Goal: Task Accomplishment & Management: Complete application form

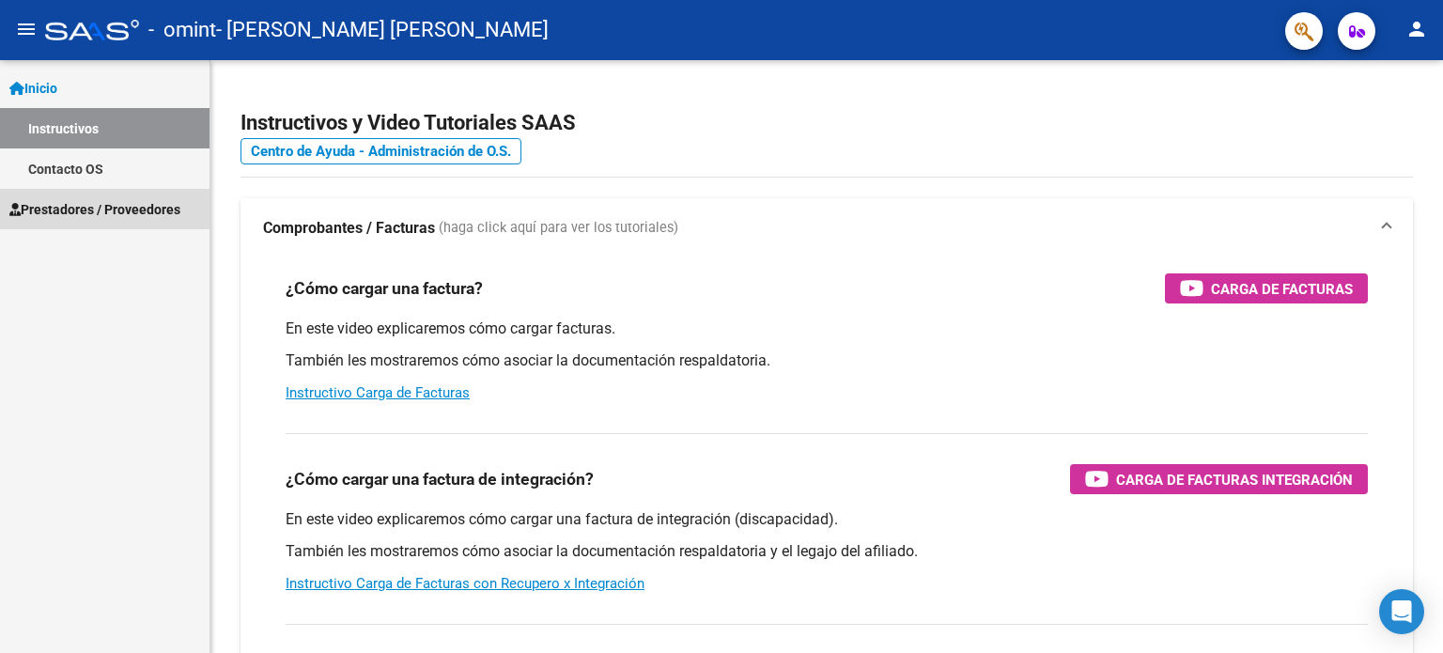
click at [101, 209] on span "Prestadores / Proveedores" at bounding box center [94, 209] width 171 height 21
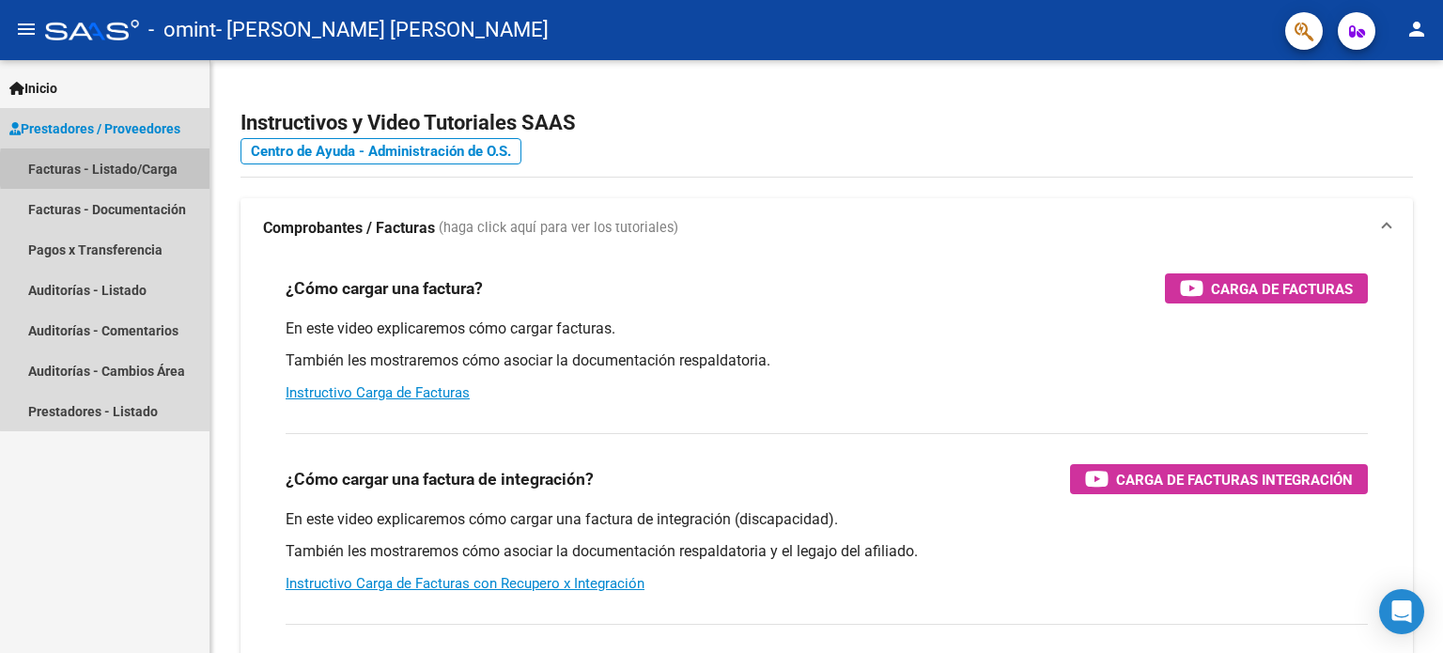
click at [153, 169] on link "Facturas - Listado/Carga" at bounding box center [105, 168] width 210 height 40
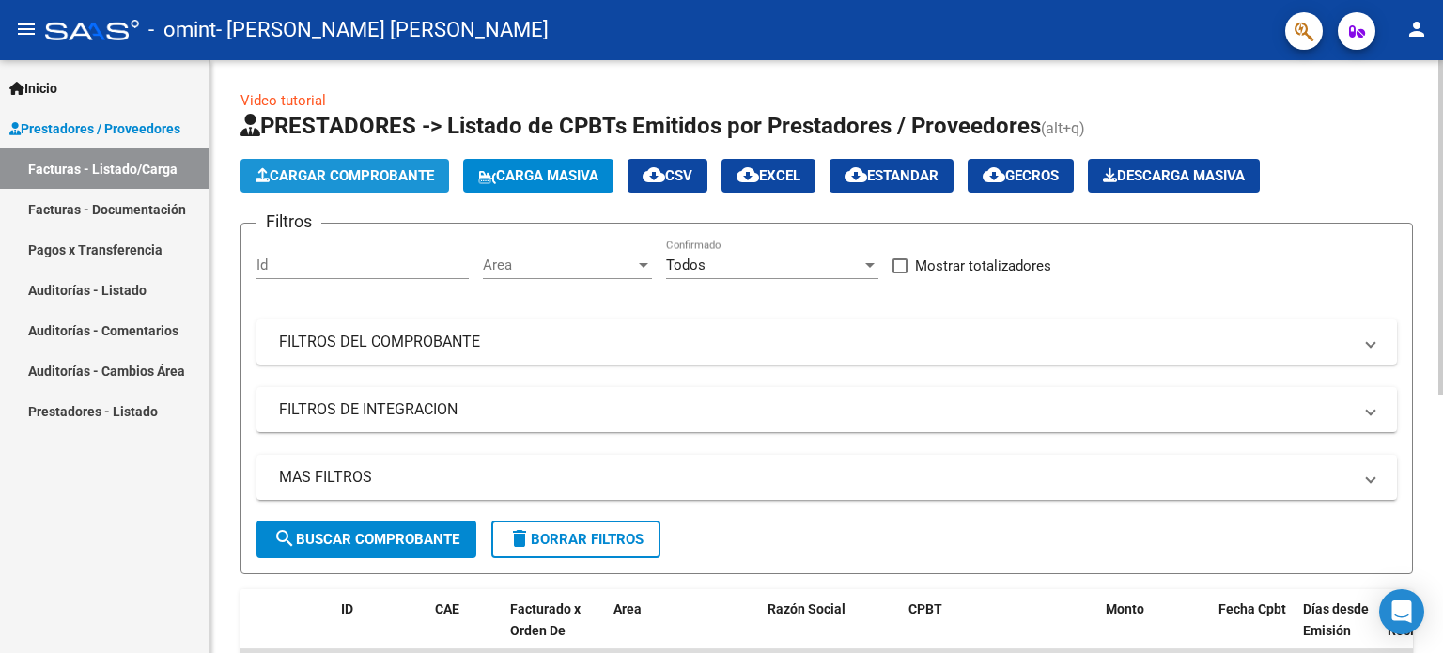
click at [387, 176] on span "Cargar Comprobante" at bounding box center [345, 175] width 179 height 17
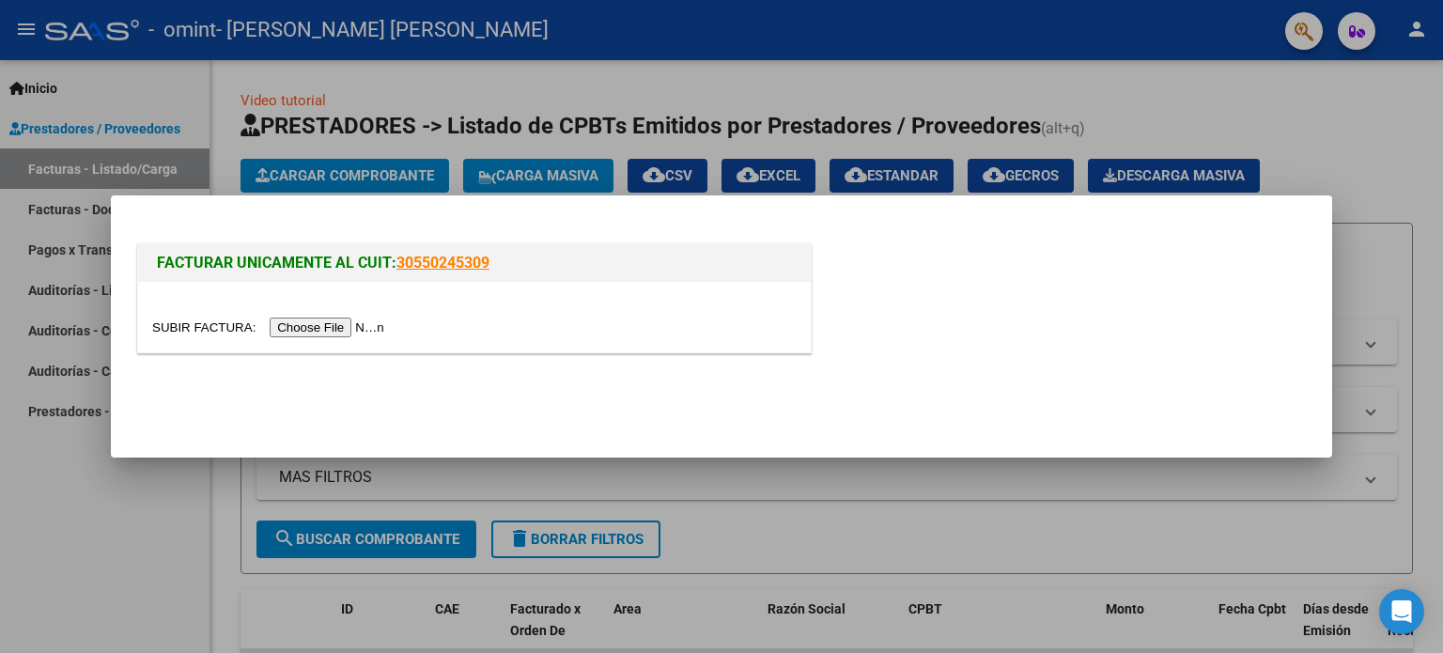
click at [331, 323] on input "file" at bounding box center [271, 328] width 238 height 20
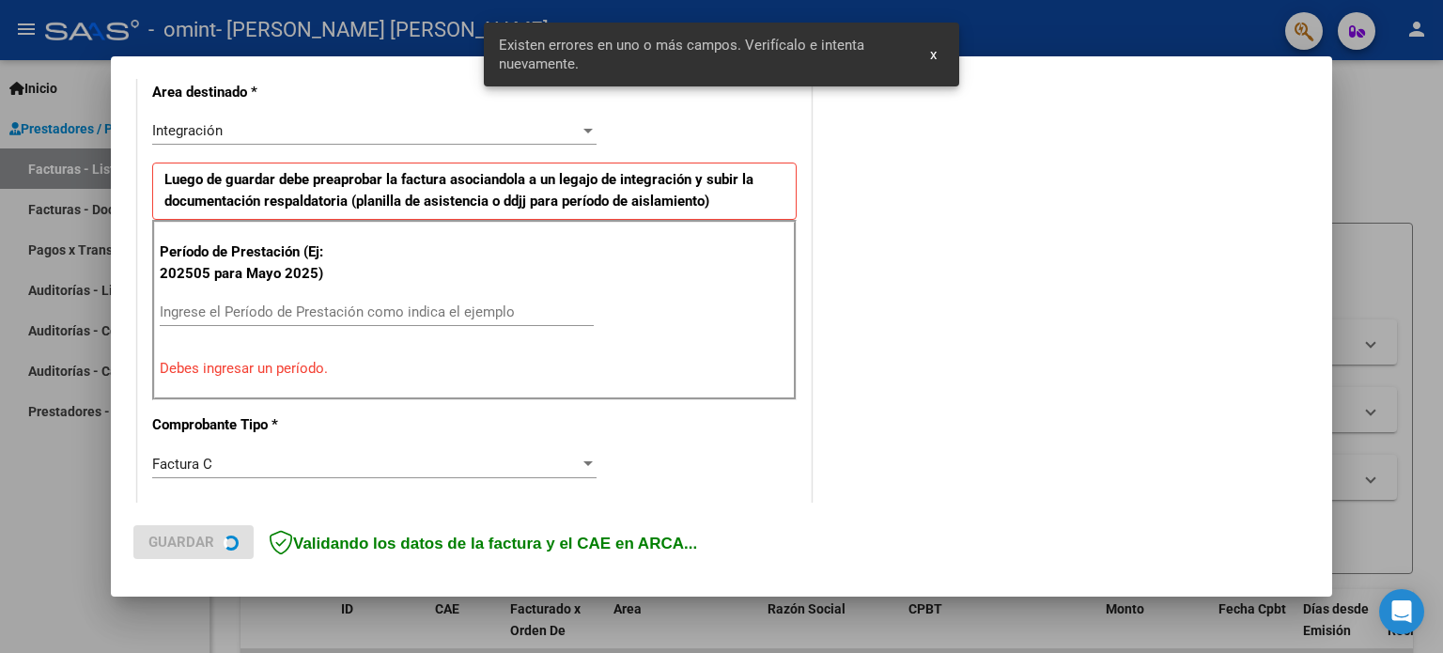
scroll to position [440, 0]
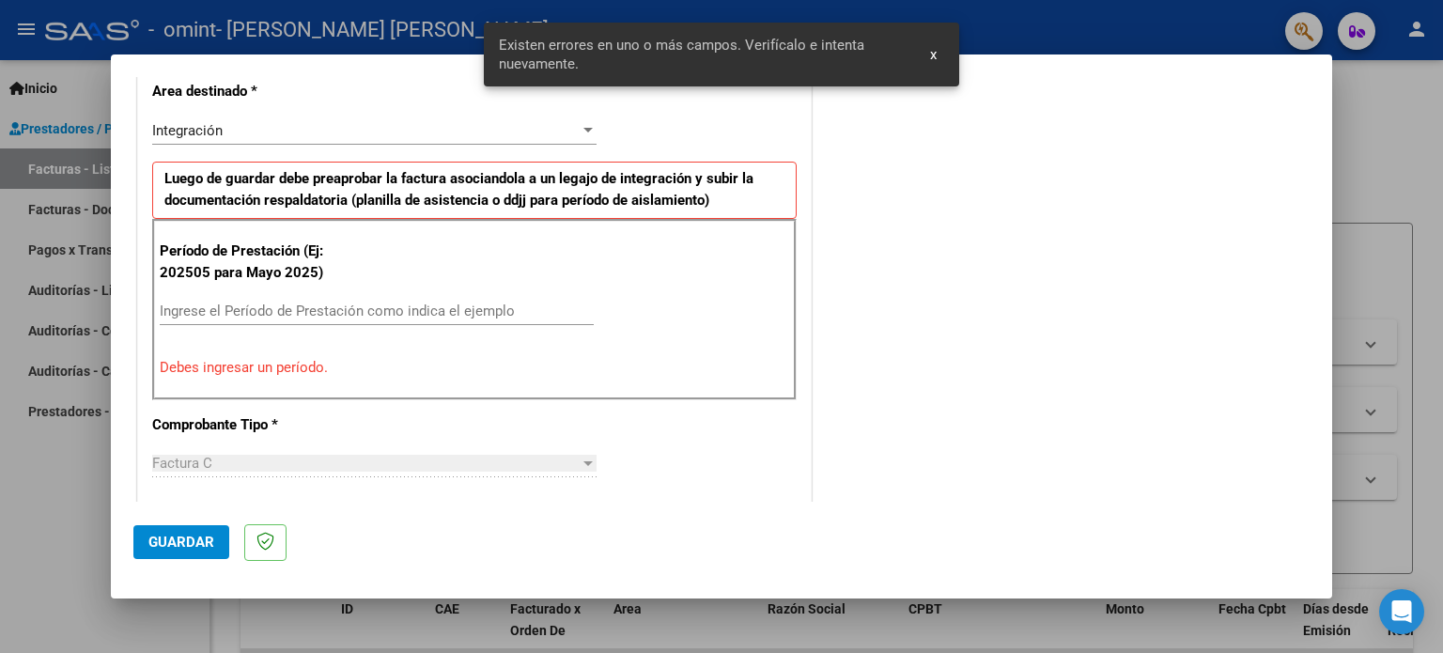
click at [350, 307] on input "Ingrese el Período de Prestación como indica el ejemplo" at bounding box center [377, 311] width 434 height 17
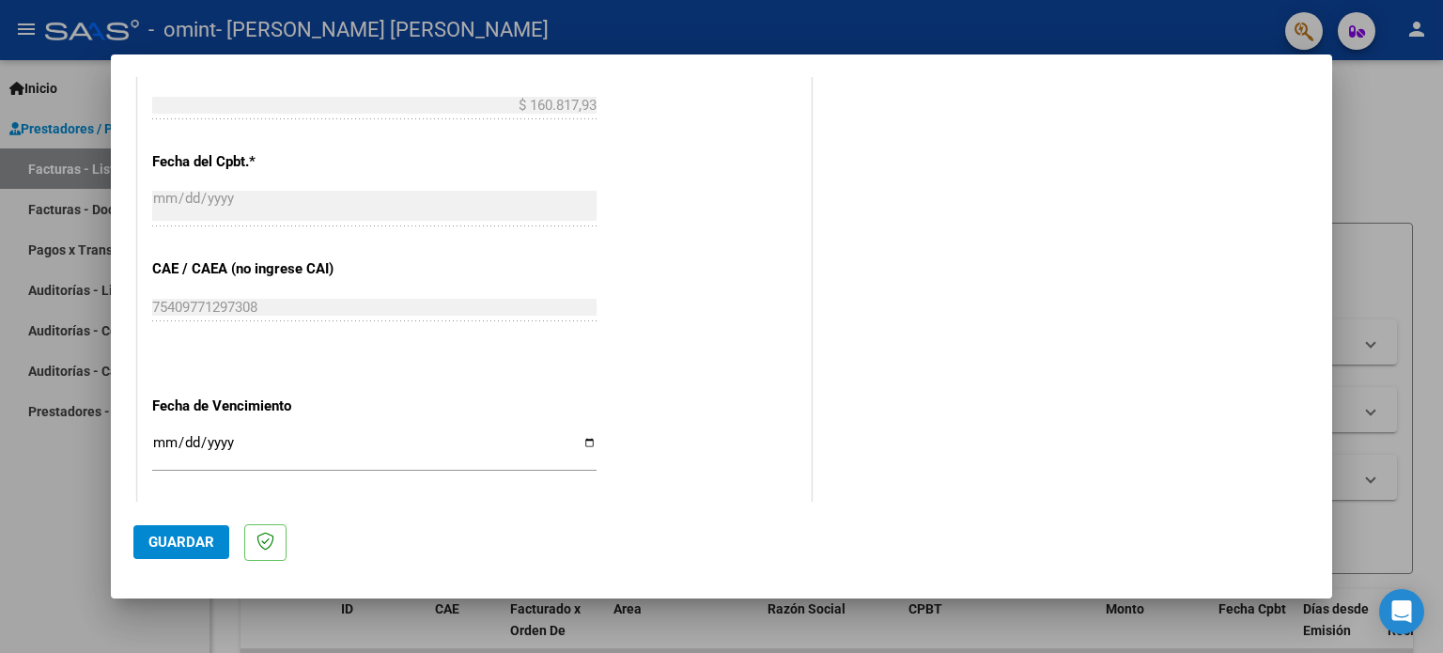
scroll to position [1128, 0]
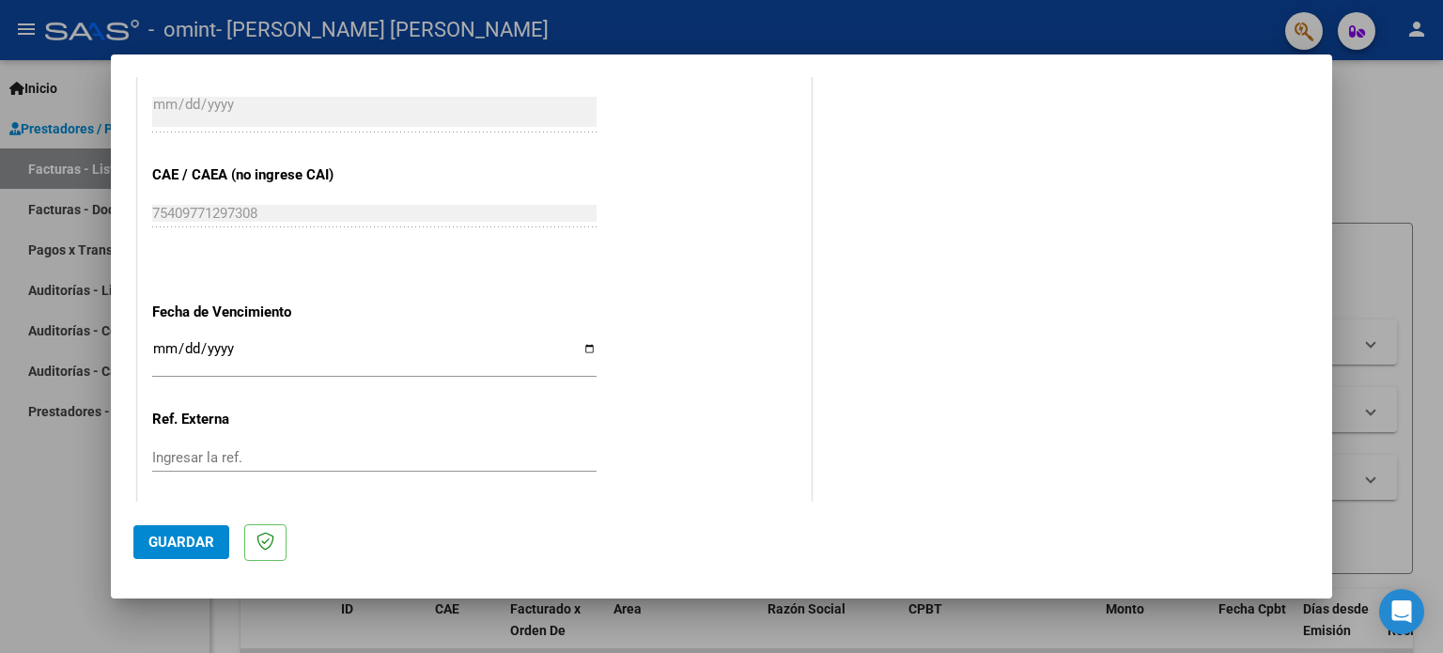
type input "202509"
click at [590, 347] on input "Ingresar la fecha" at bounding box center [374, 356] width 444 height 30
click at [586, 346] on input "Ingresar la fecha" at bounding box center [374, 356] width 444 height 30
type input "[DATE]"
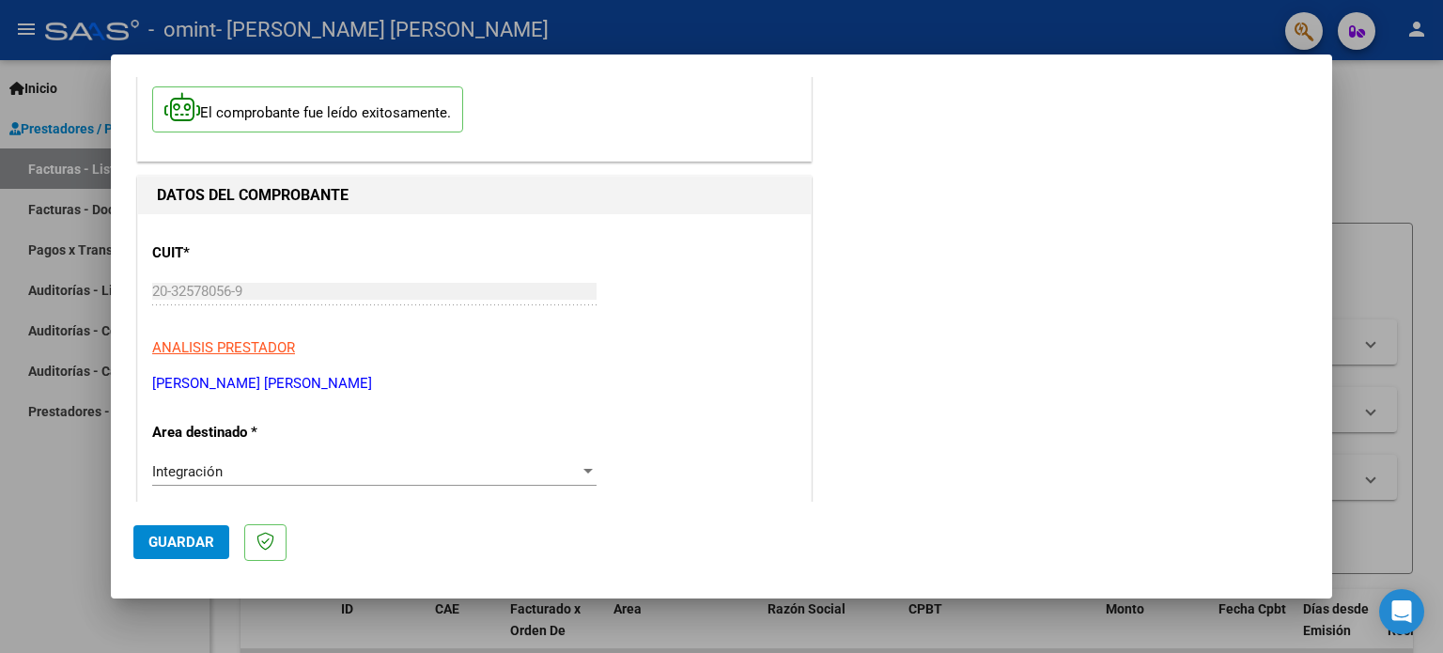
scroll to position [193, 0]
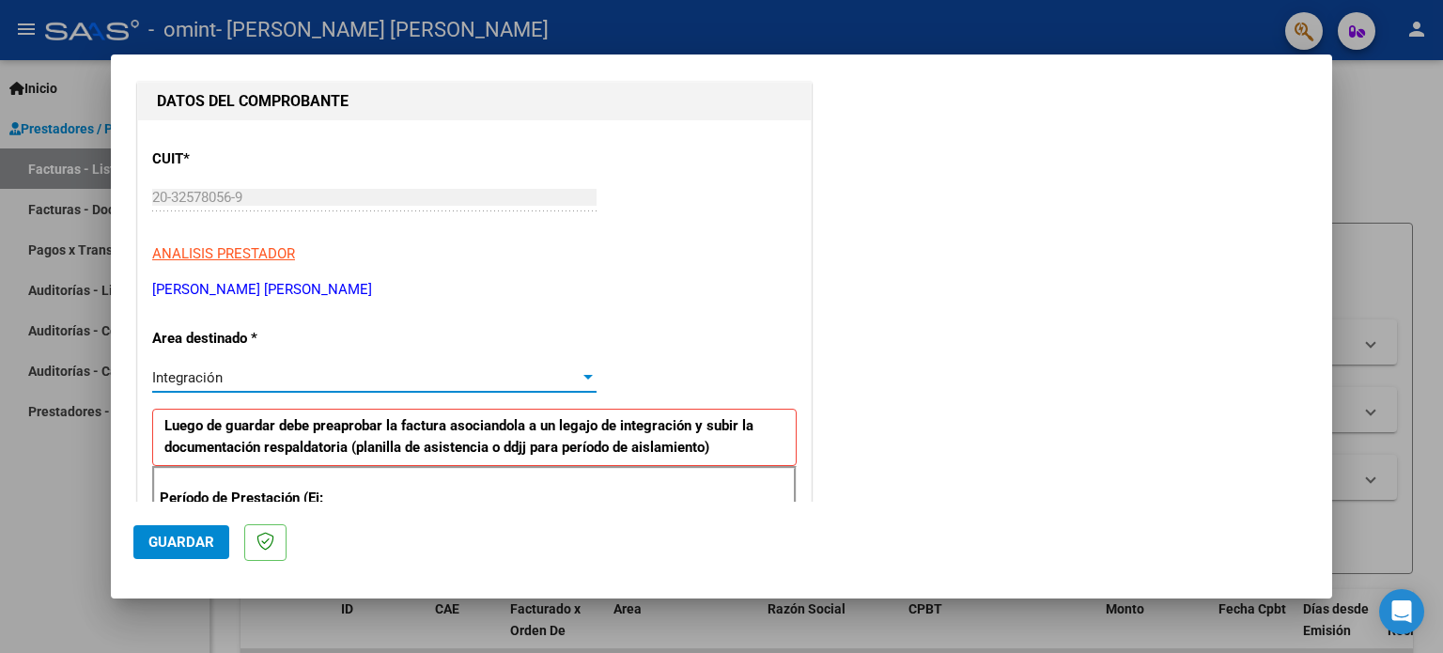
click at [580, 382] on div at bounding box center [588, 377] width 17 height 15
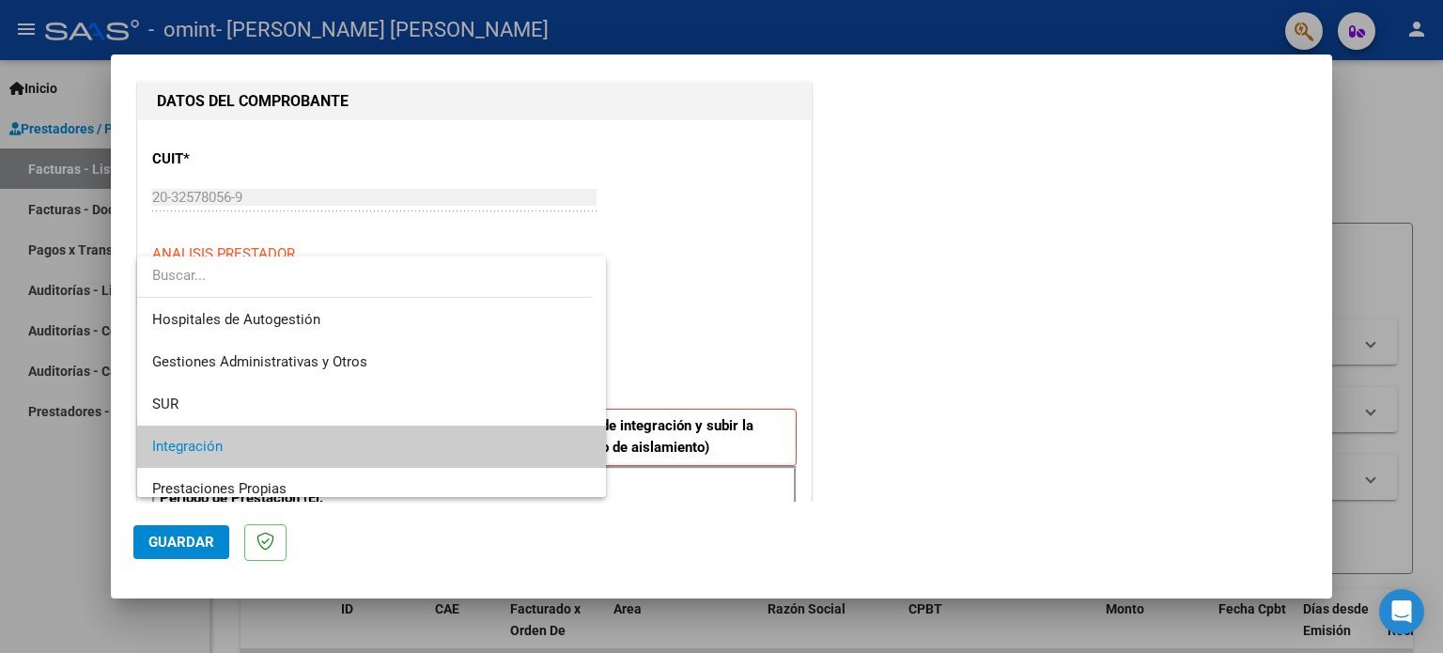
scroll to position [70, 0]
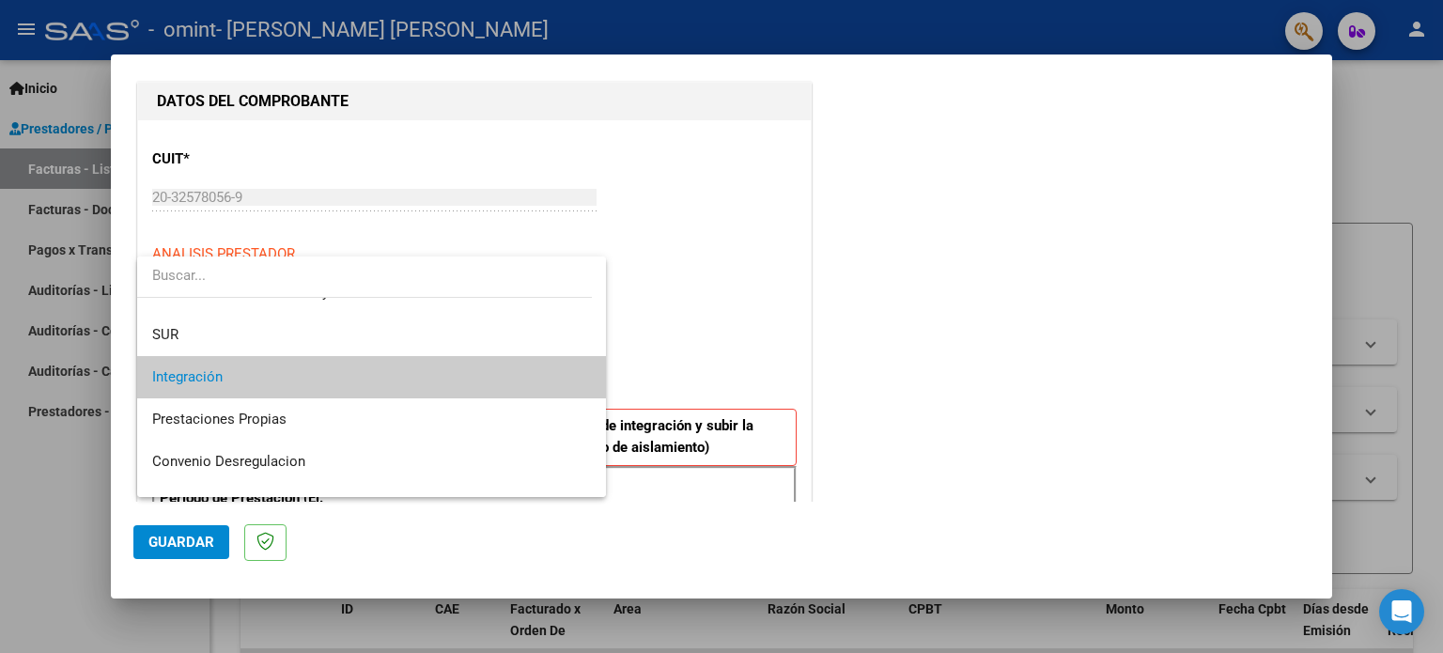
click at [668, 366] on div at bounding box center [721, 326] width 1443 height 653
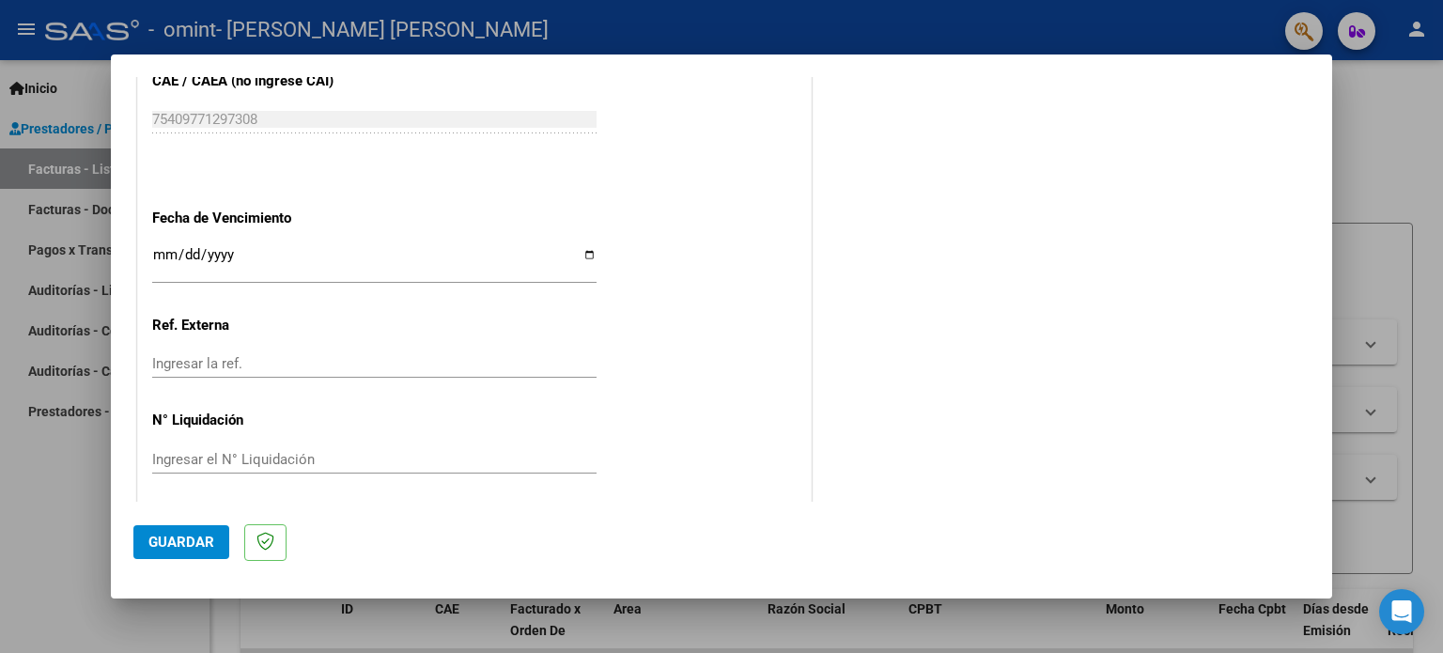
scroll to position [1226, 0]
click at [180, 545] on span "Guardar" at bounding box center [181, 542] width 66 height 17
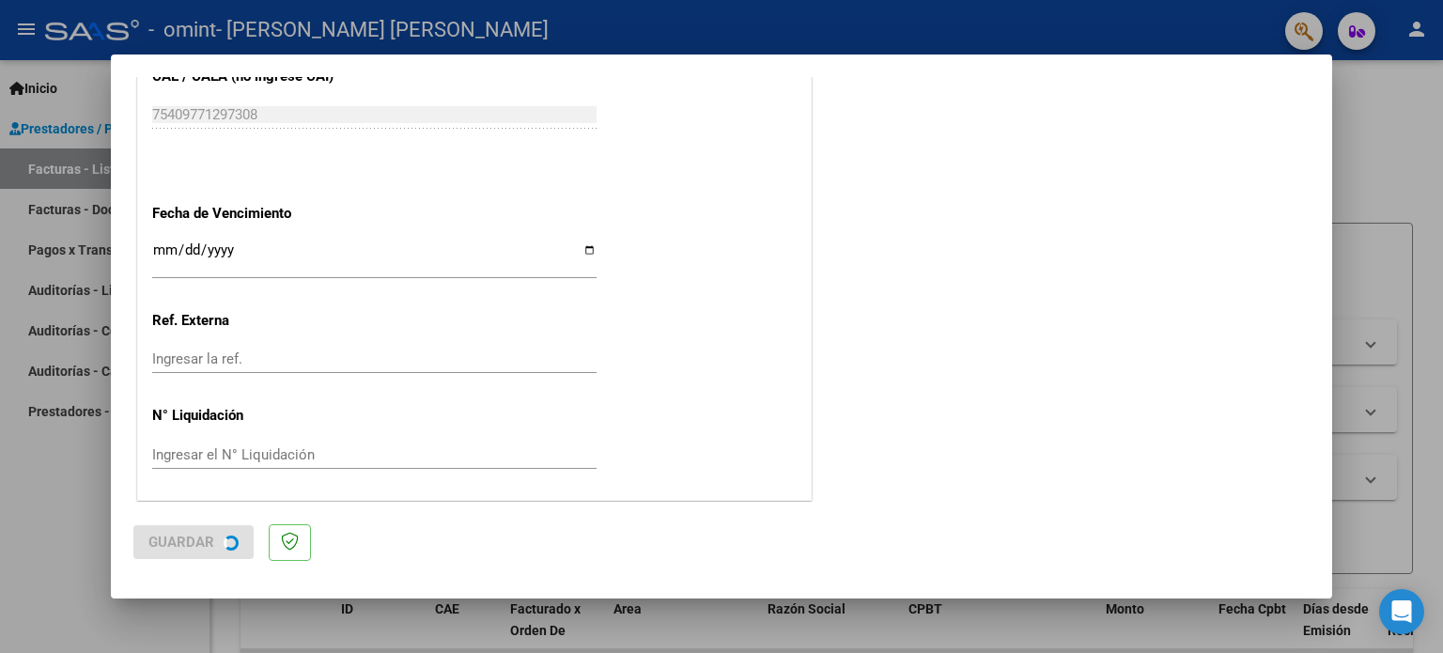
scroll to position [0, 0]
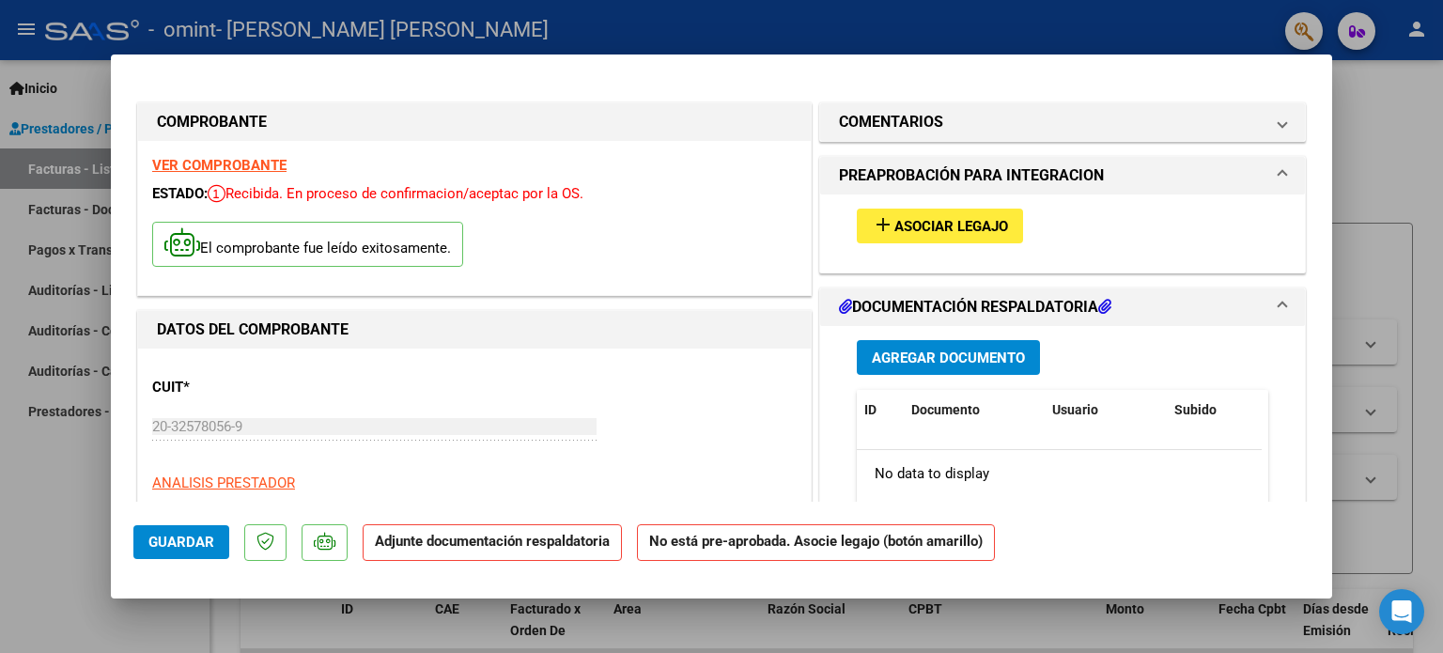
click at [942, 355] on span "Agregar Documento" at bounding box center [948, 358] width 153 height 17
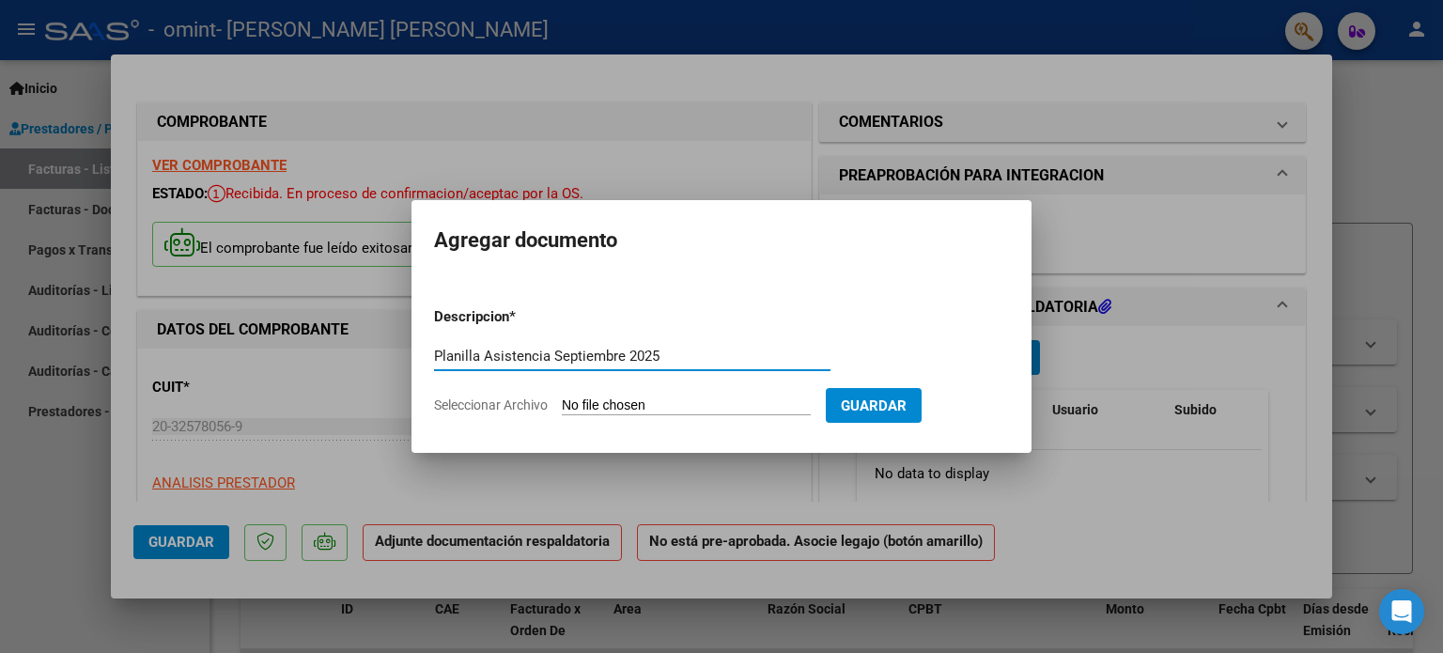
type input "Planilla Asistencia Septiembre 2025"
click at [704, 403] on input "Seleccionar Archivo" at bounding box center [686, 406] width 249 height 18
type input "C:\fakepath\Planilla de Asistencia [DATE] [PERSON_NAME].pdf"
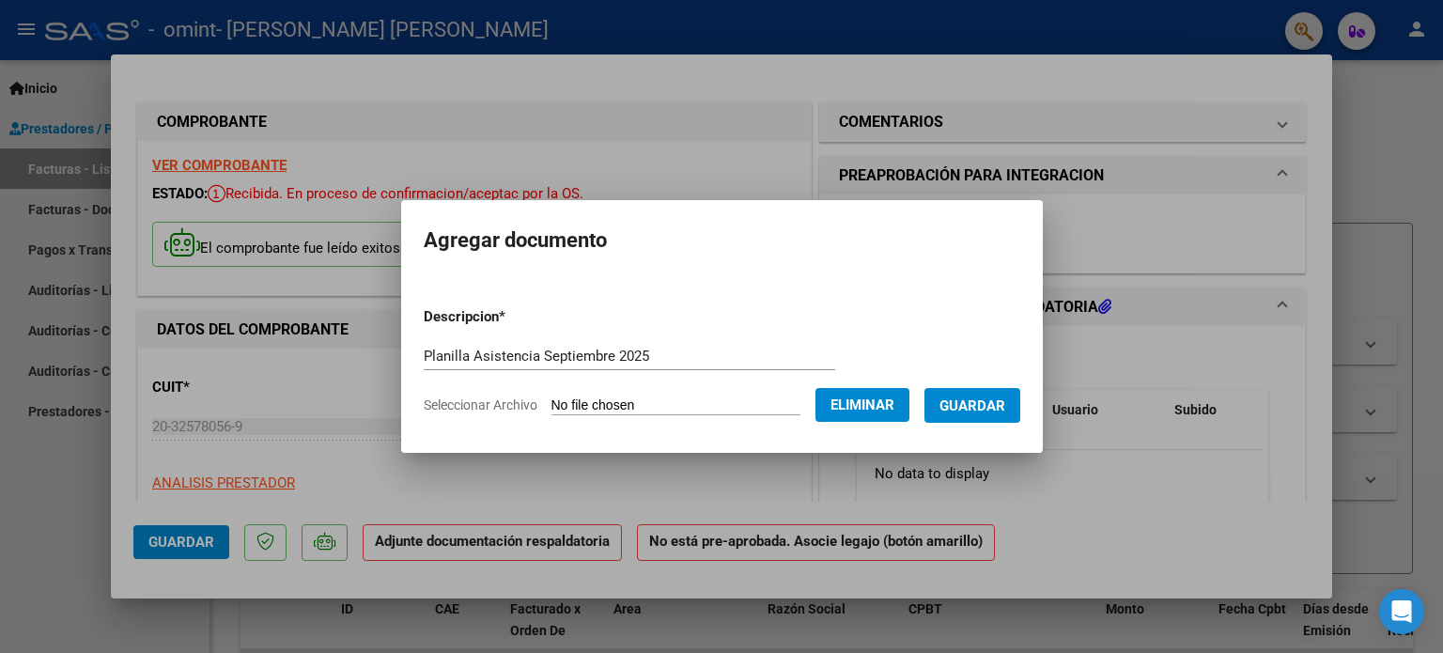
click at [985, 403] on span "Guardar" at bounding box center [973, 405] width 66 height 17
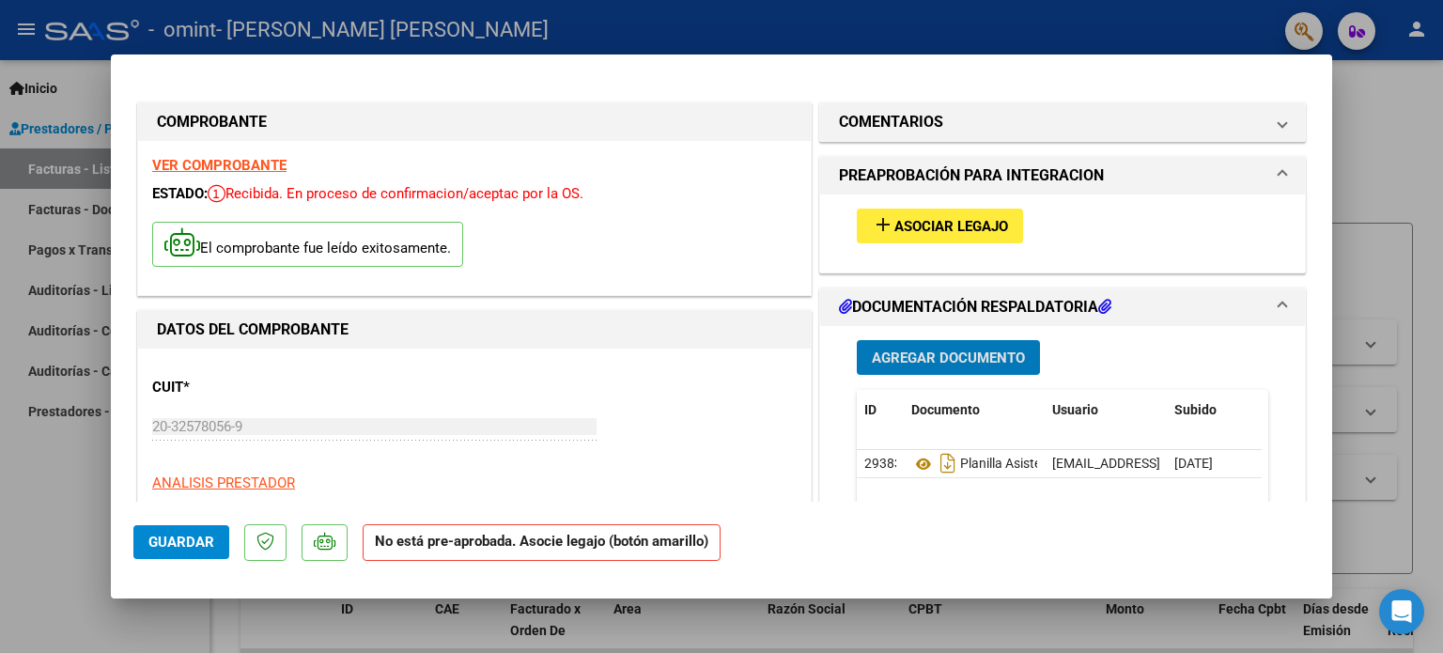
click at [920, 224] on span "Asociar Legajo" at bounding box center [952, 226] width 114 height 17
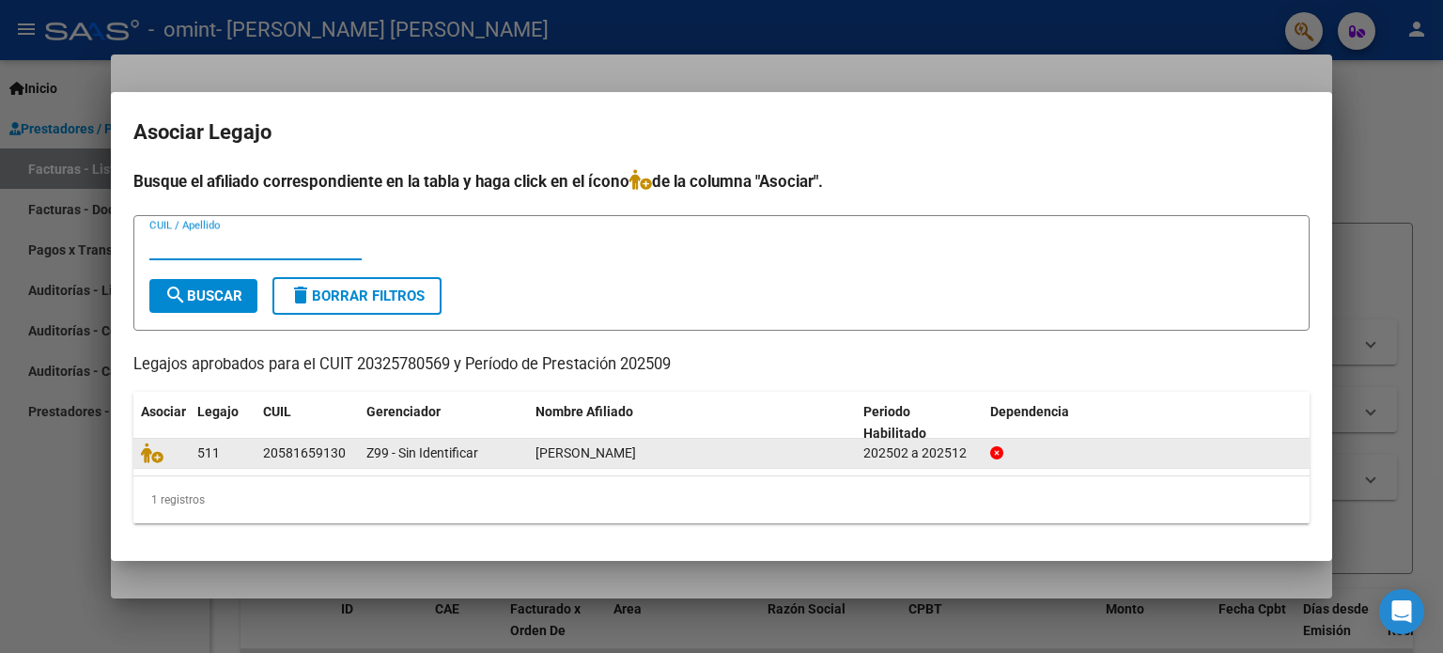
click at [618, 445] on span "[PERSON_NAME]" at bounding box center [586, 452] width 101 height 15
click at [615, 448] on span "[PERSON_NAME]" at bounding box center [586, 452] width 101 height 15
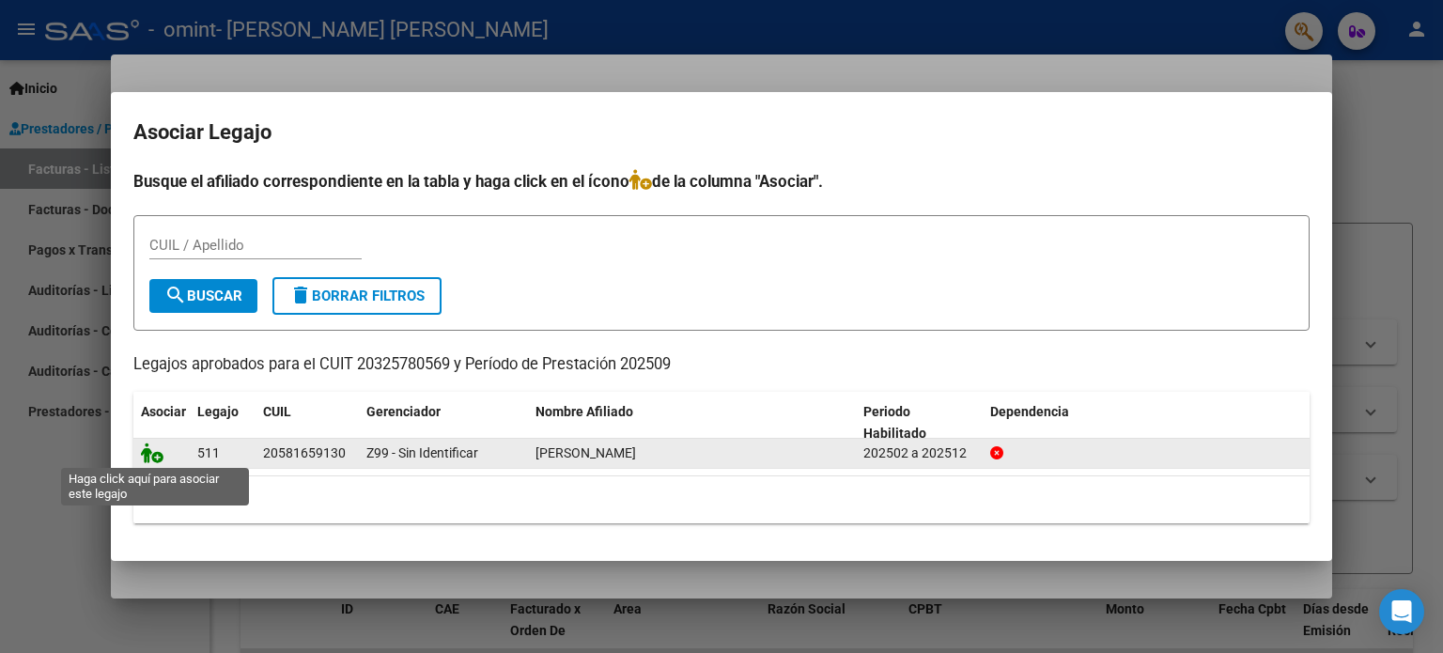
click at [158, 454] on icon at bounding box center [152, 453] width 23 height 21
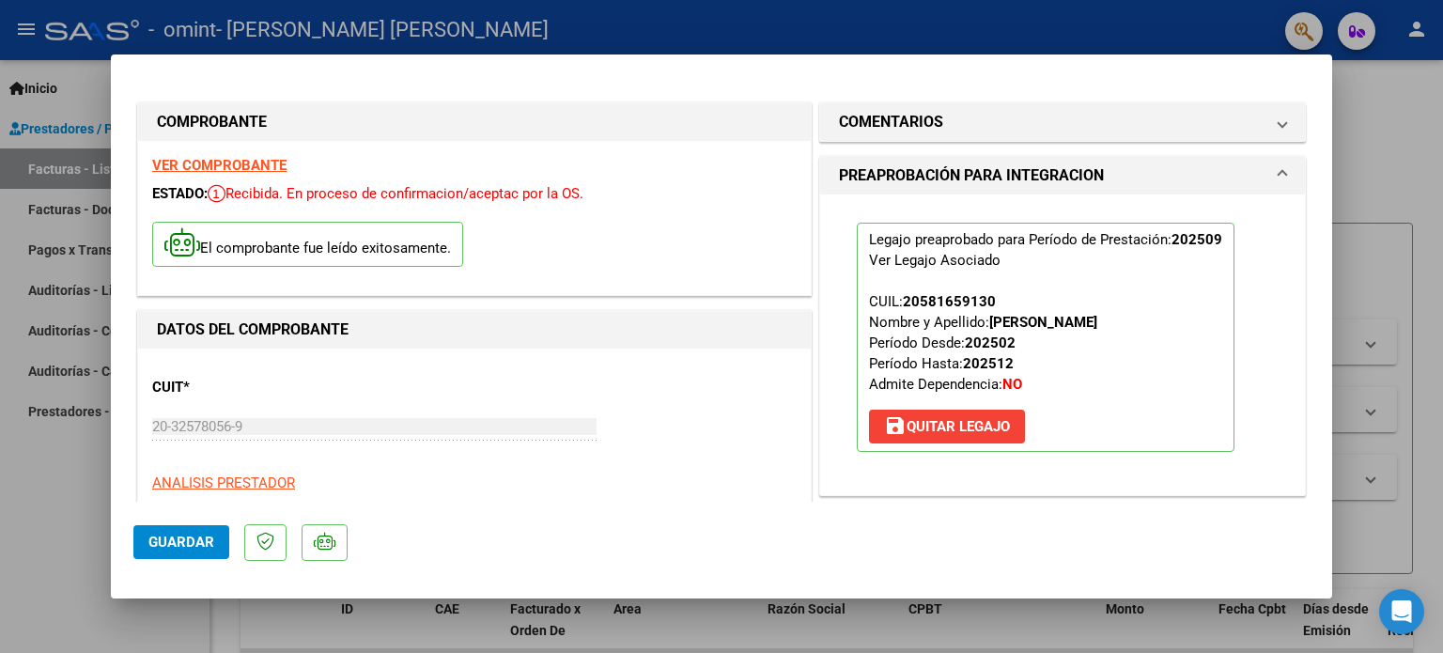
click at [195, 537] on span "Guardar" at bounding box center [181, 542] width 66 height 17
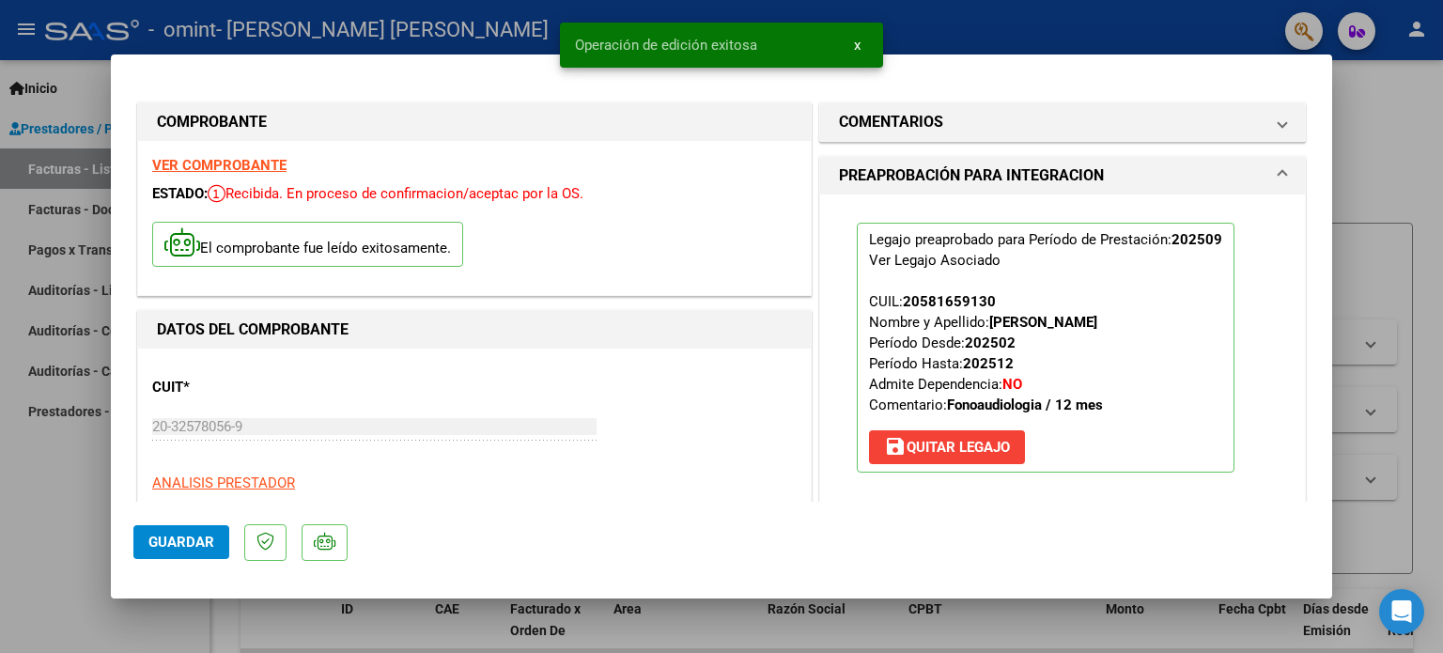
click at [200, 534] on span "Guardar" at bounding box center [181, 542] width 66 height 17
click at [1394, 247] on div at bounding box center [721, 326] width 1443 height 653
type input "$ 0,00"
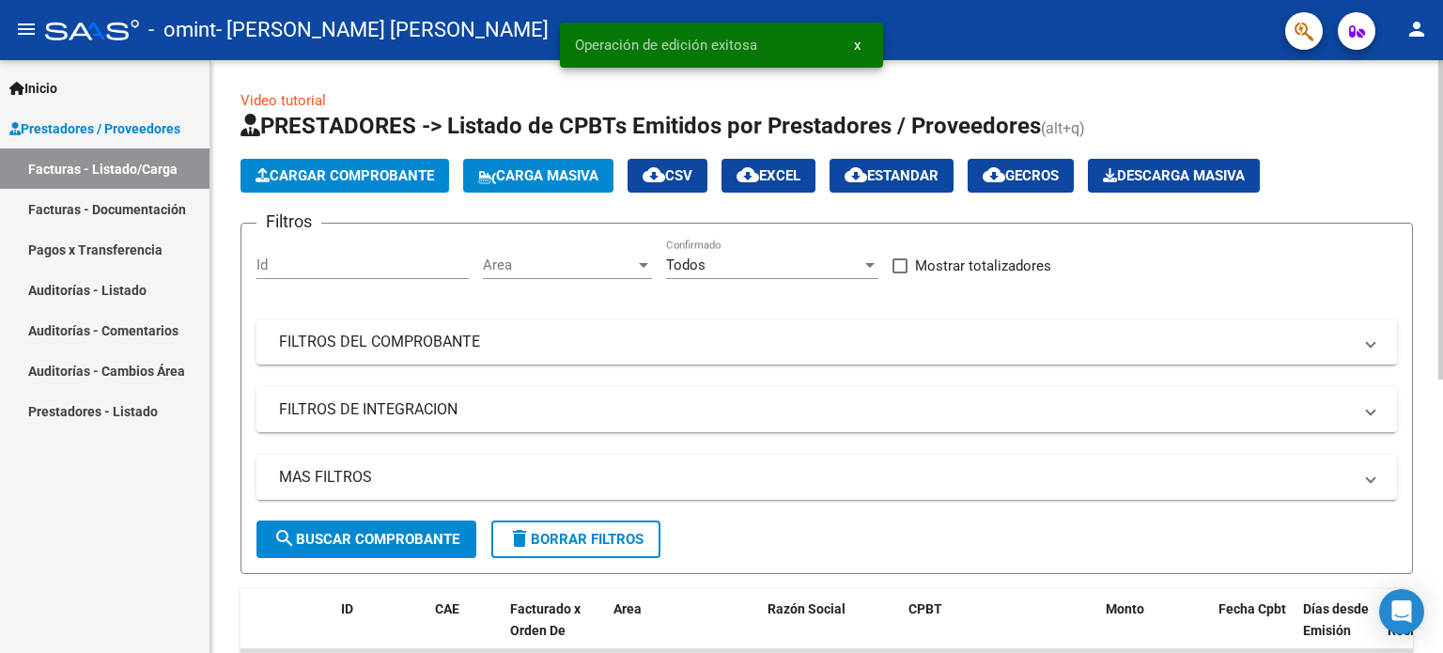
scroll to position [282, 0]
